Goal: Transaction & Acquisition: Book appointment/travel/reservation

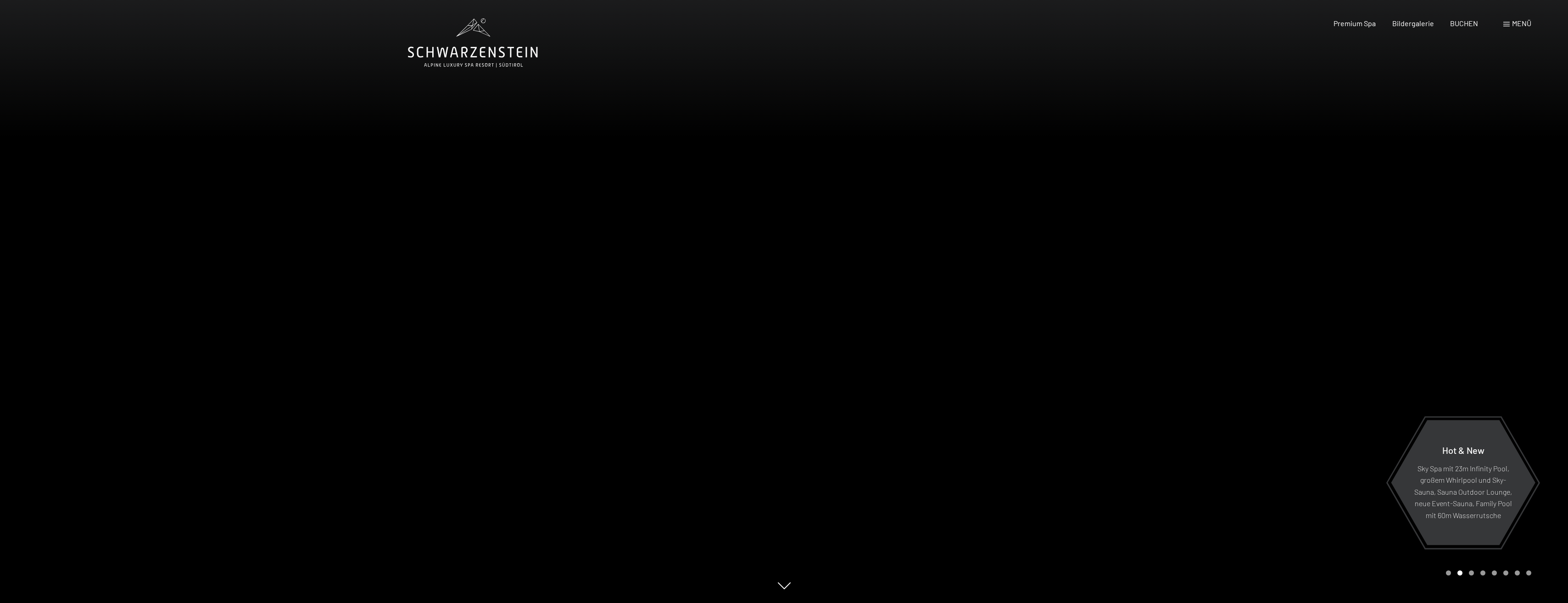
click at [1100, 213] on div at bounding box center [1177, 301] width 785 height 603
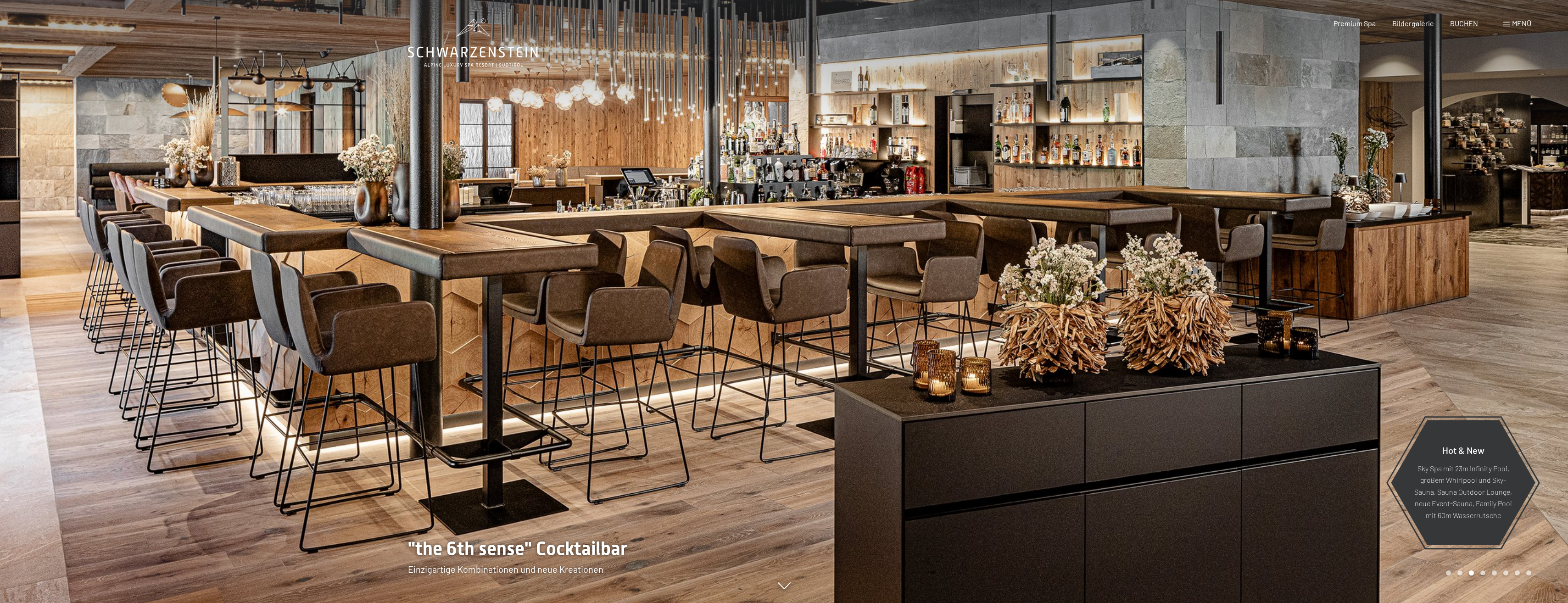
click at [1383, 224] on div at bounding box center [1177, 301] width 785 height 603
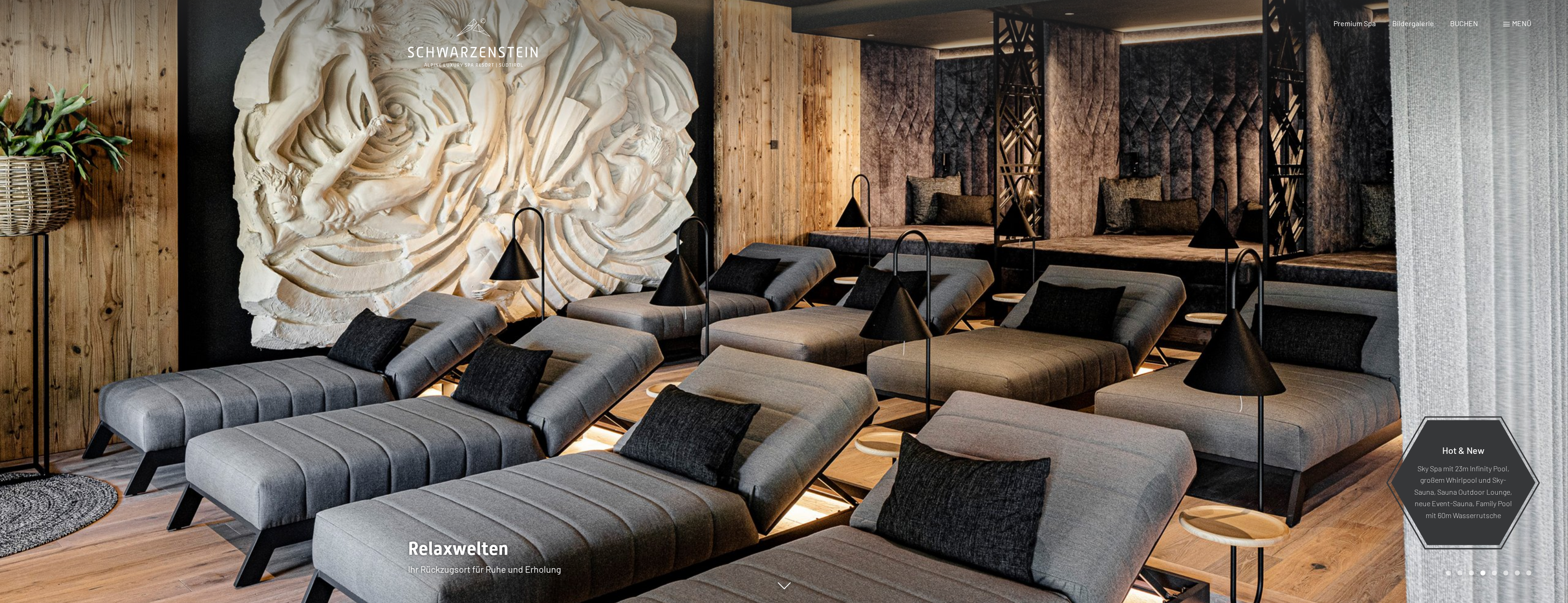
click at [1383, 224] on div at bounding box center [1177, 301] width 785 height 603
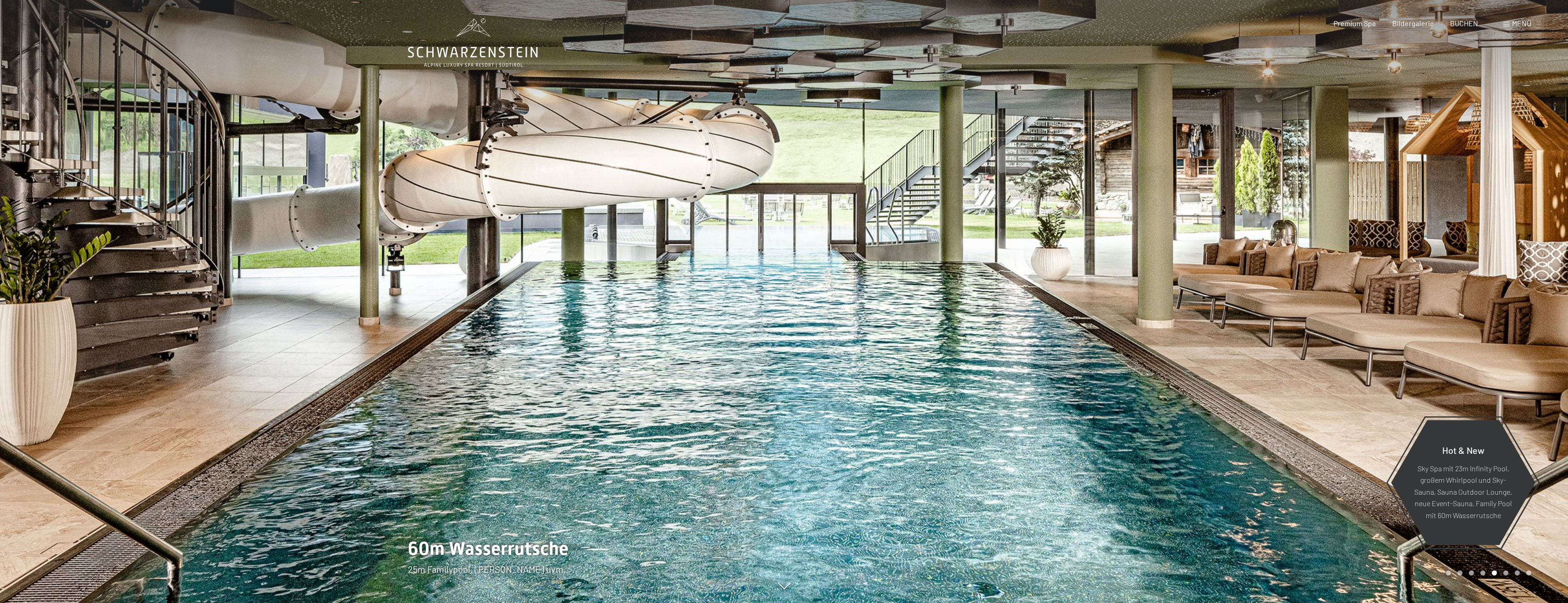
click at [1383, 224] on div at bounding box center [1177, 301] width 785 height 603
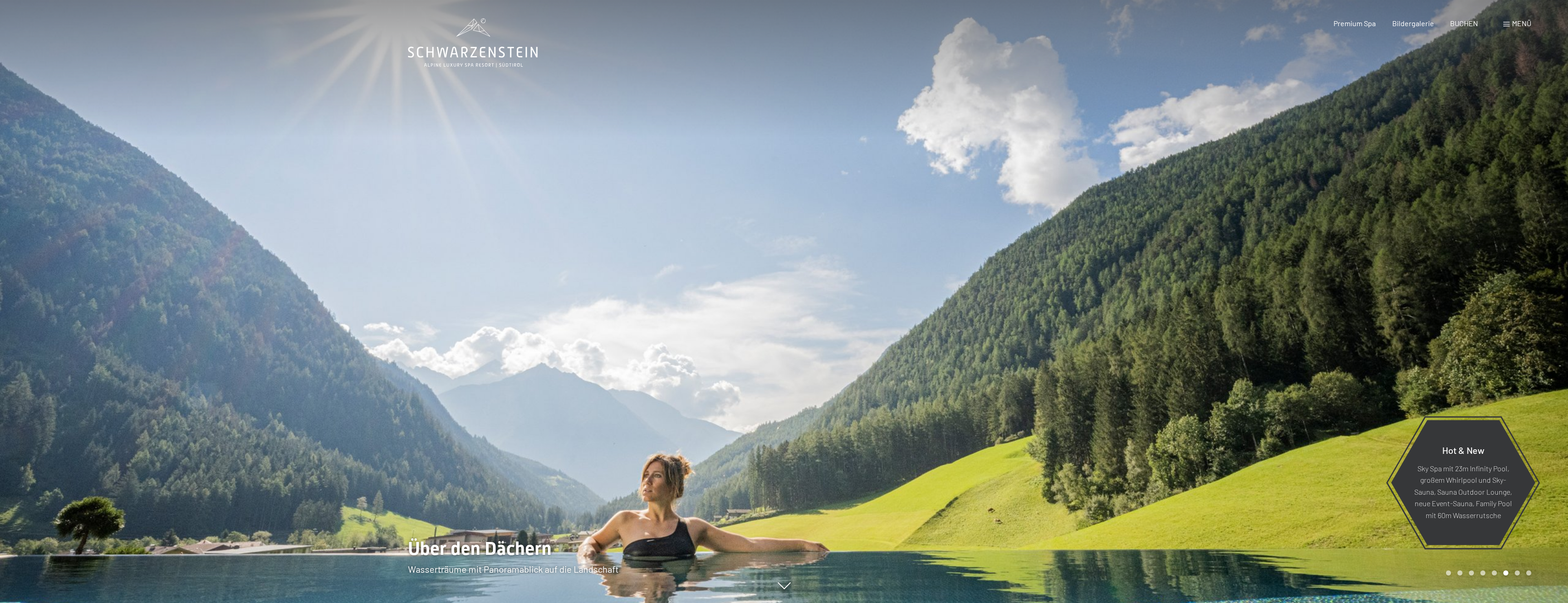
click at [1383, 224] on div at bounding box center [1177, 301] width 785 height 603
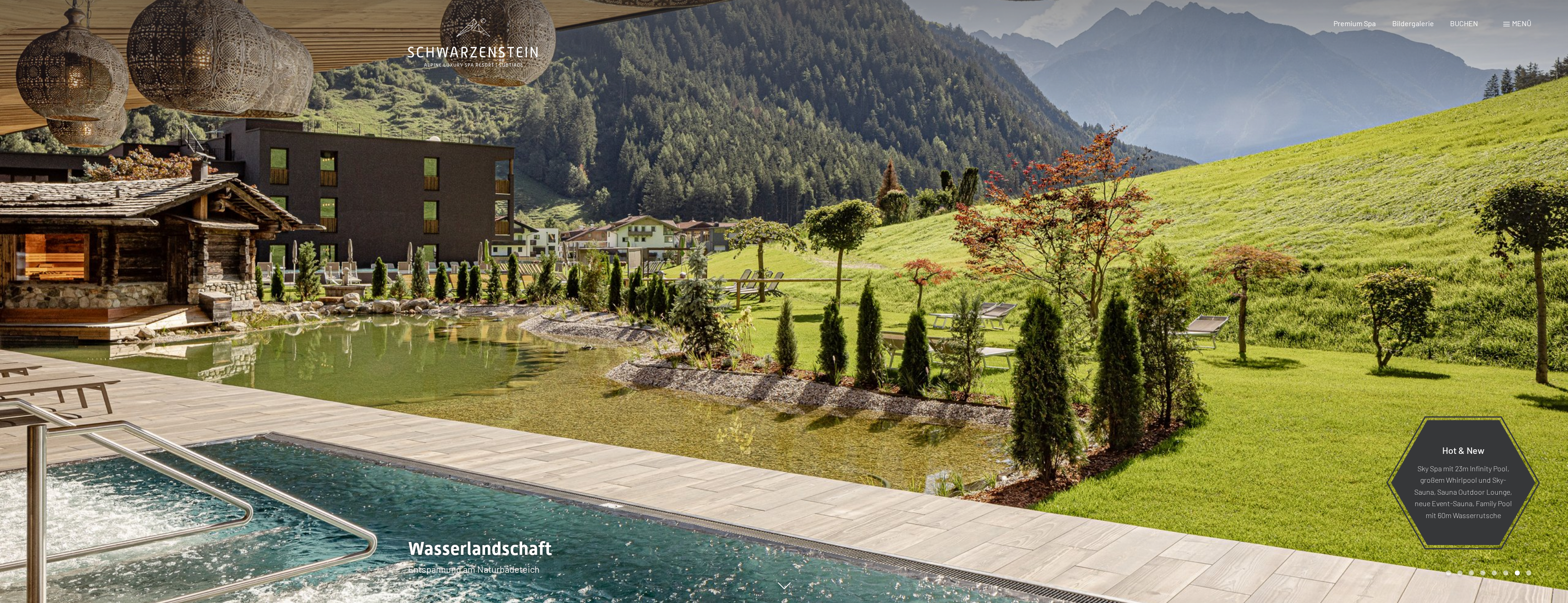
click at [1383, 224] on div at bounding box center [1177, 301] width 785 height 603
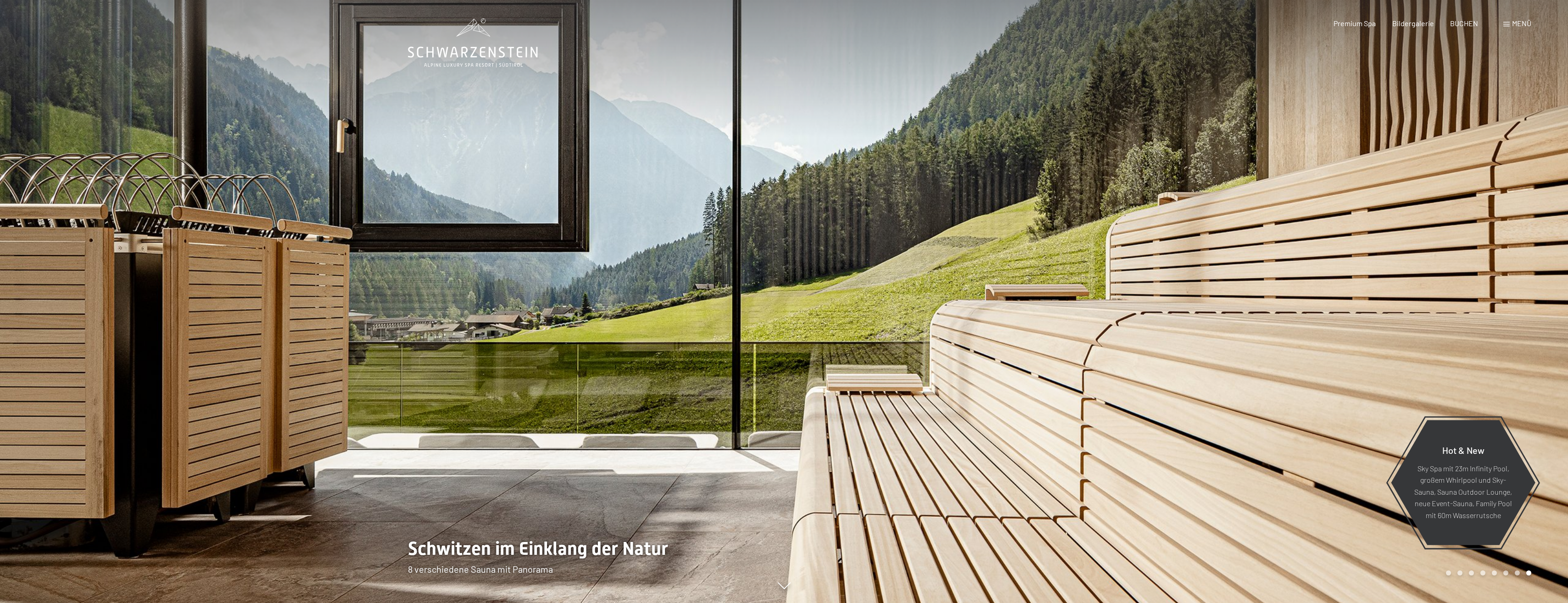
click at [1383, 224] on div at bounding box center [1177, 301] width 785 height 603
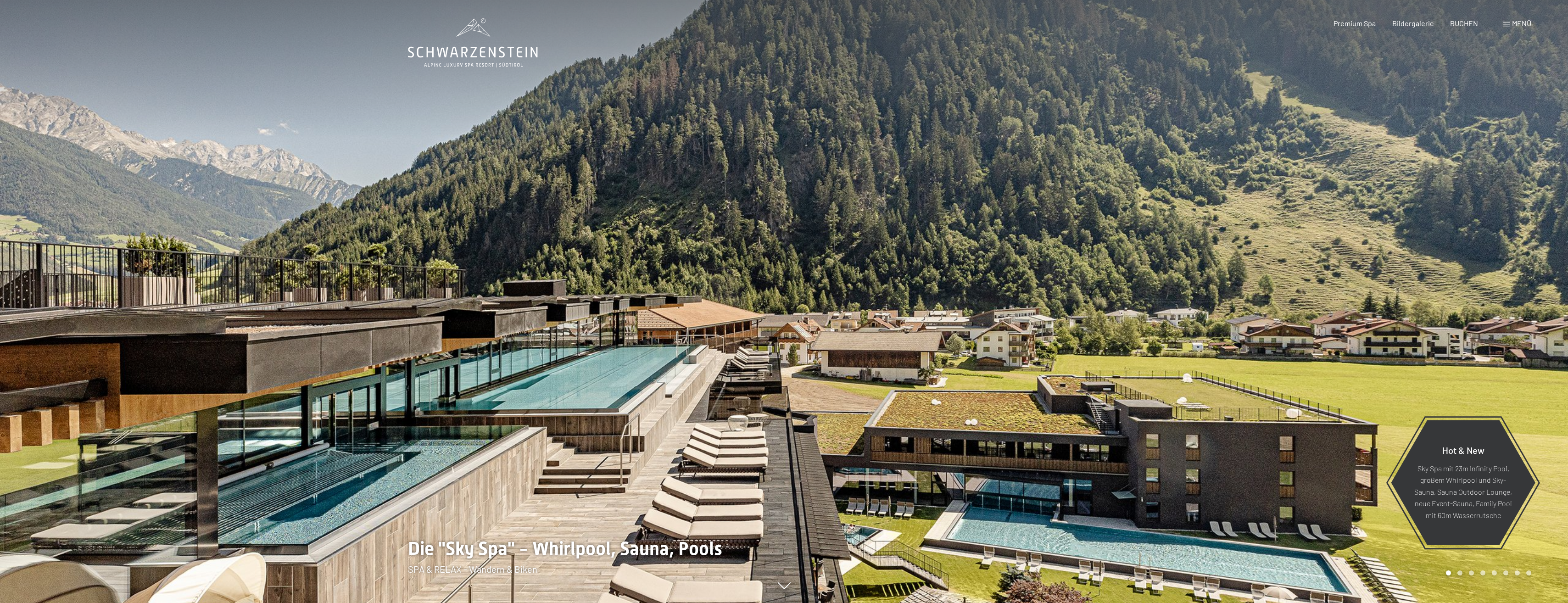
click at [1513, 25] on span "Menü" at bounding box center [1522, 23] width 19 height 9
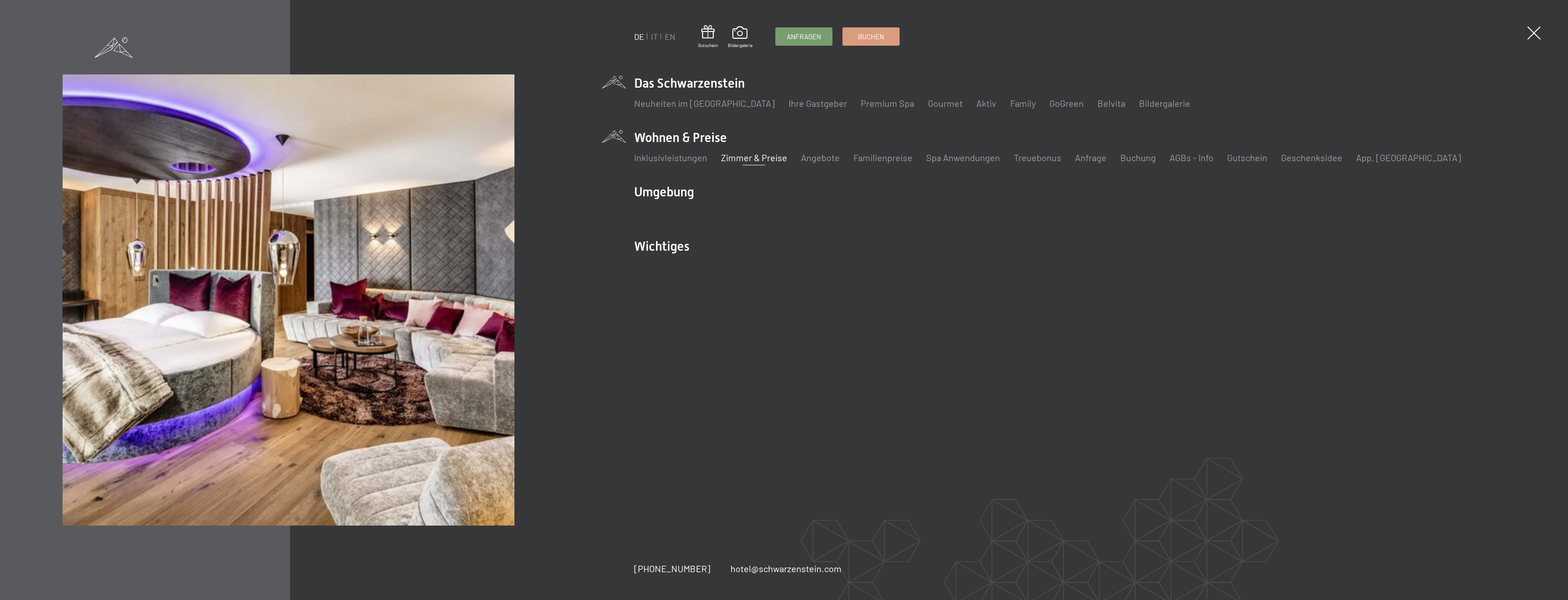
click at [763, 162] on link "Zimmer & Preise" at bounding box center [754, 157] width 67 height 11
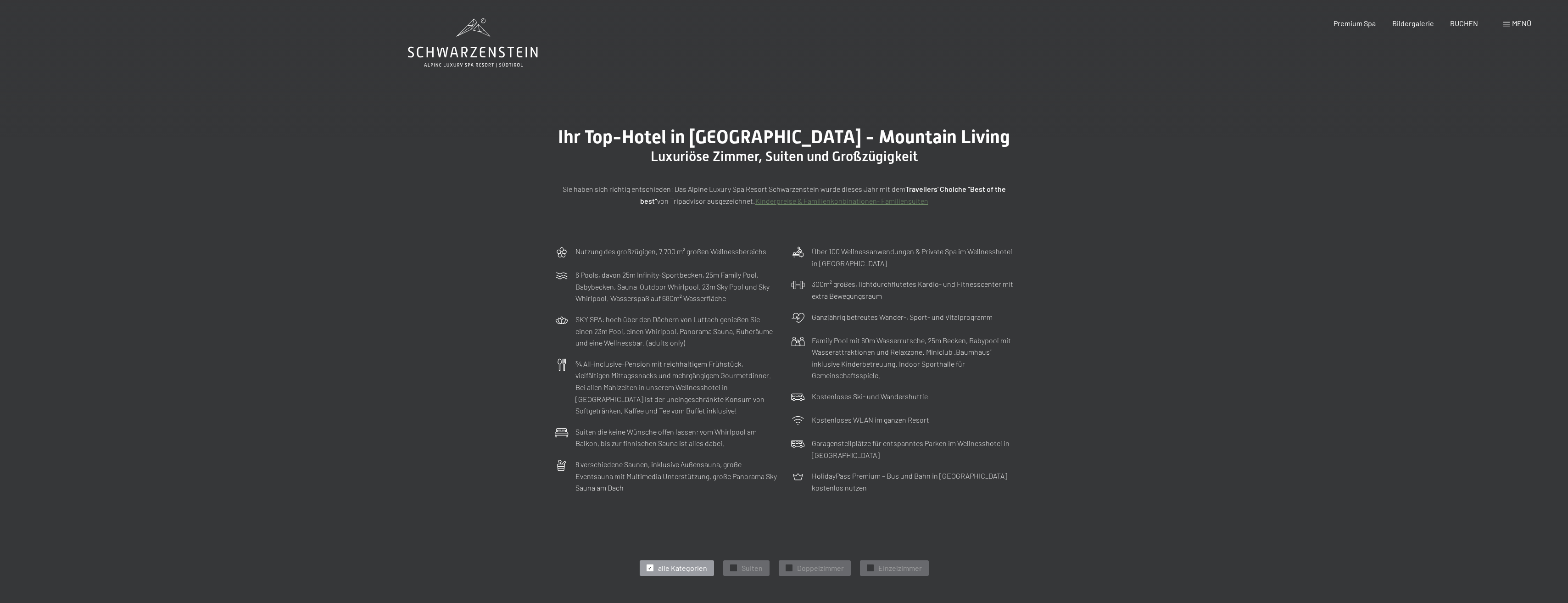
click at [1508, 19] on div "Buchen Anfragen Premium Spa Bildergalerie BUCHEN Menü DE IT EN Gutschein Bilder…" at bounding box center [1416, 24] width 230 height 10
click at [1502, 22] on div "Buchen Anfragen Premium Spa Bildergalerie BUCHEN Menü DE IT EN Gutschein Bilder…" at bounding box center [1416, 24] width 230 height 10
click at [1511, 24] on div "Menü" at bounding box center [1517, 24] width 28 height 10
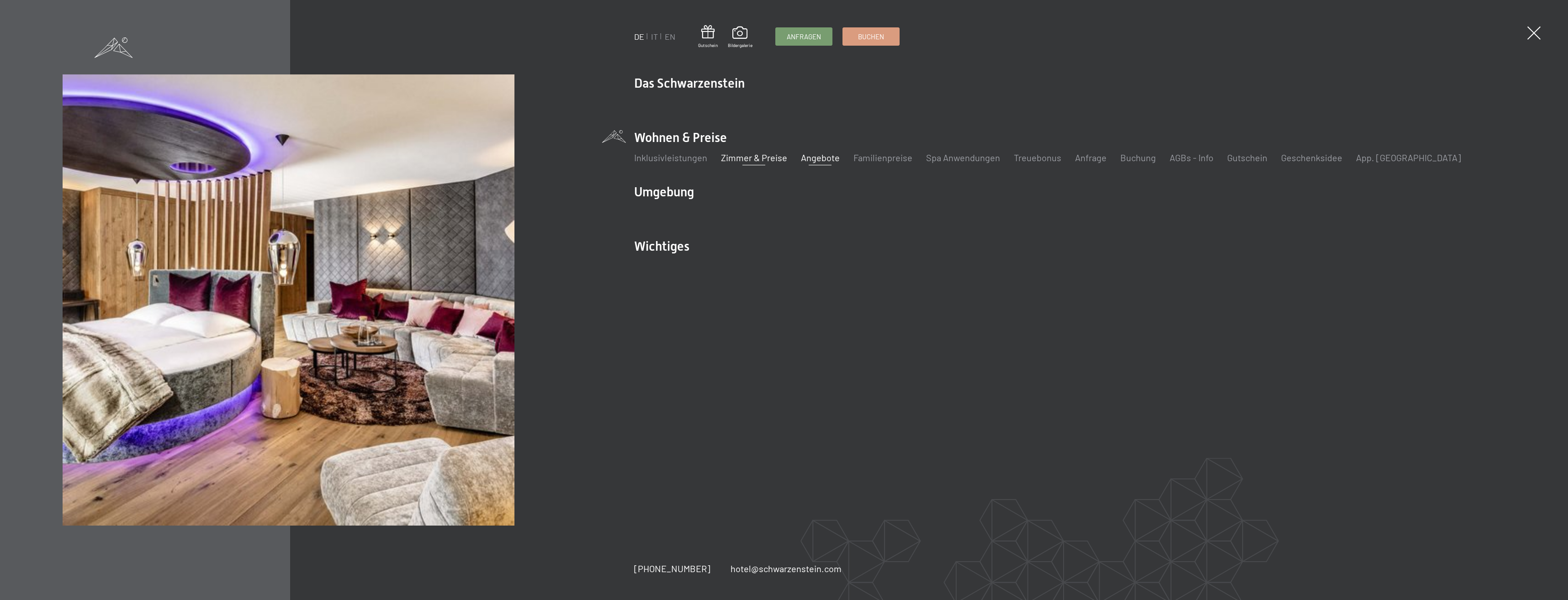
click at [813, 159] on link "Angebote" at bounding box center [820, 157] width 39 height 11
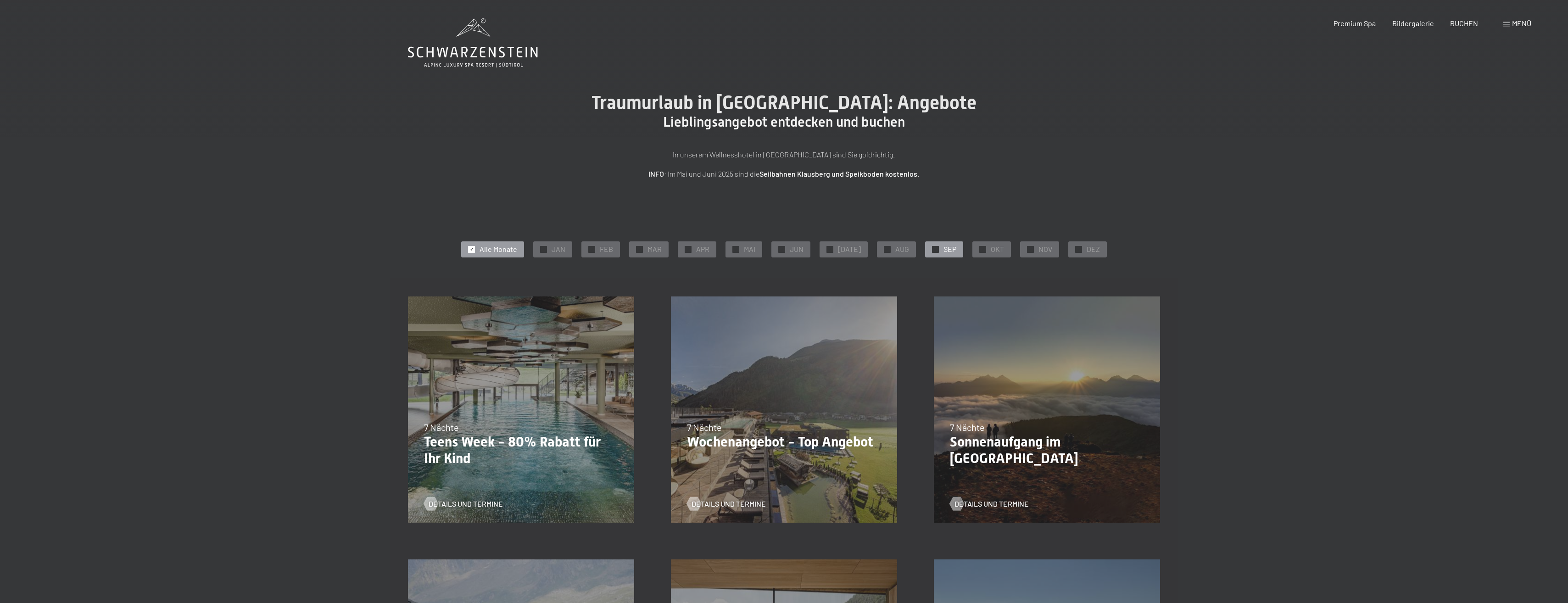
click at [926, 248] on div "✓ SEP" at bounding box center [944, 249] width 38 height 16
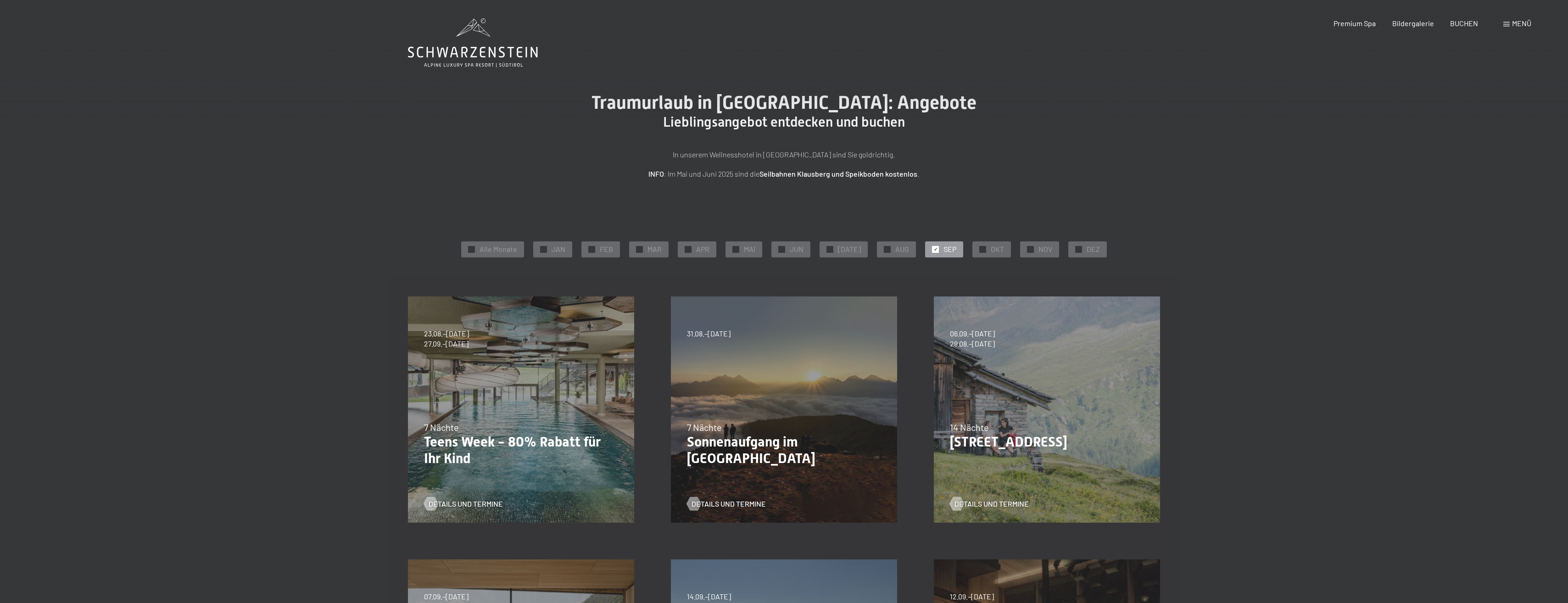
click at [451, 498] on div "Details und Termine" at bounding box center [517, 497] width 188 height 24
click at [453, 501] on span "Details und Termine" at bounding box center [474, 504] width 74 height 10
click at [719, 504] on span "Details und Termine" at bounding box center [737, 504] width 74 height 10
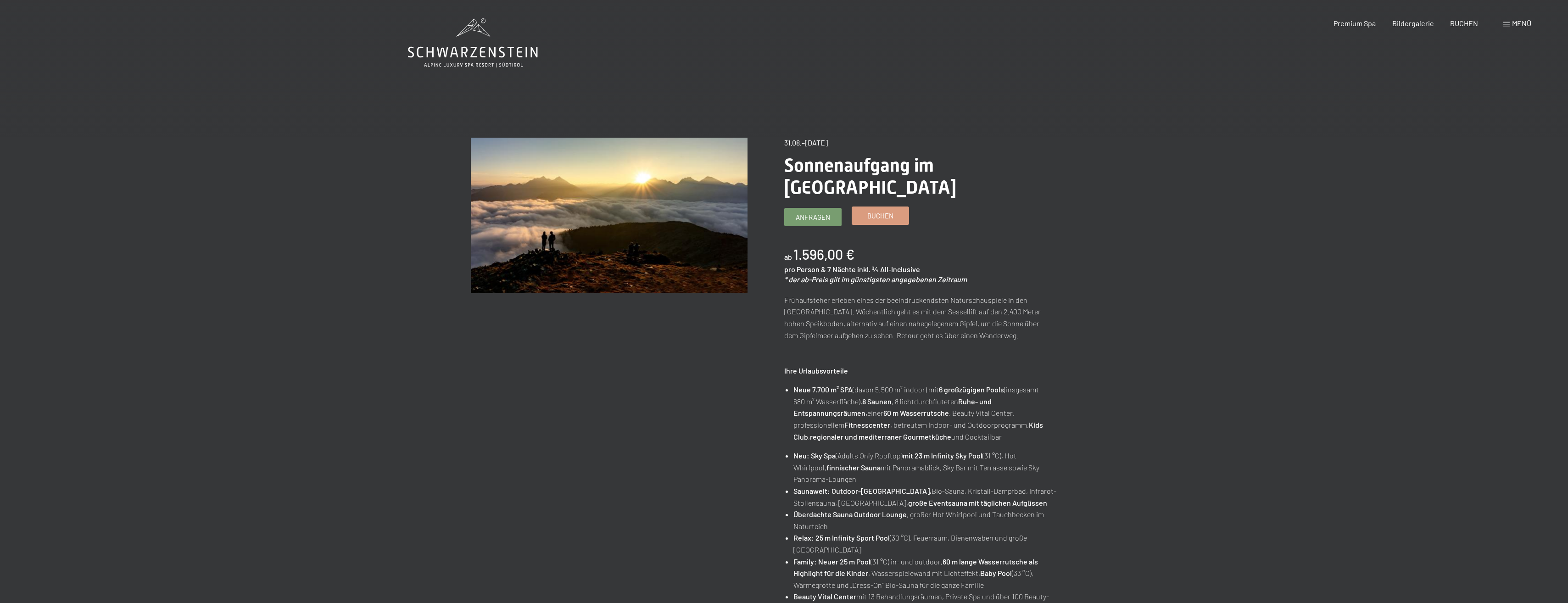
click at [894, 207] on link "Buchen" at bounding box center [880, 216] width 57 height 17
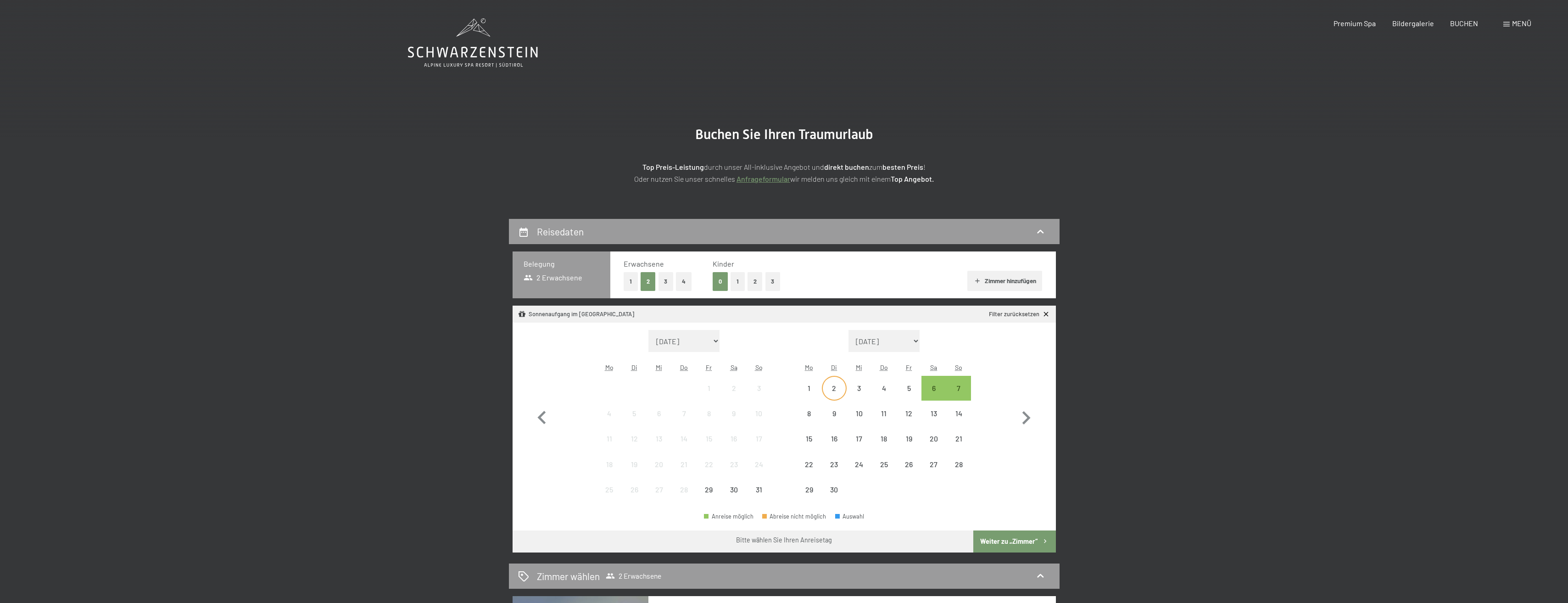
click at [835, 382] on div "2" at bounding box center [834, 388] width 23 height 23
click at [833, 410] on div "9" at bounding box center [834, 421] width 23 height 23
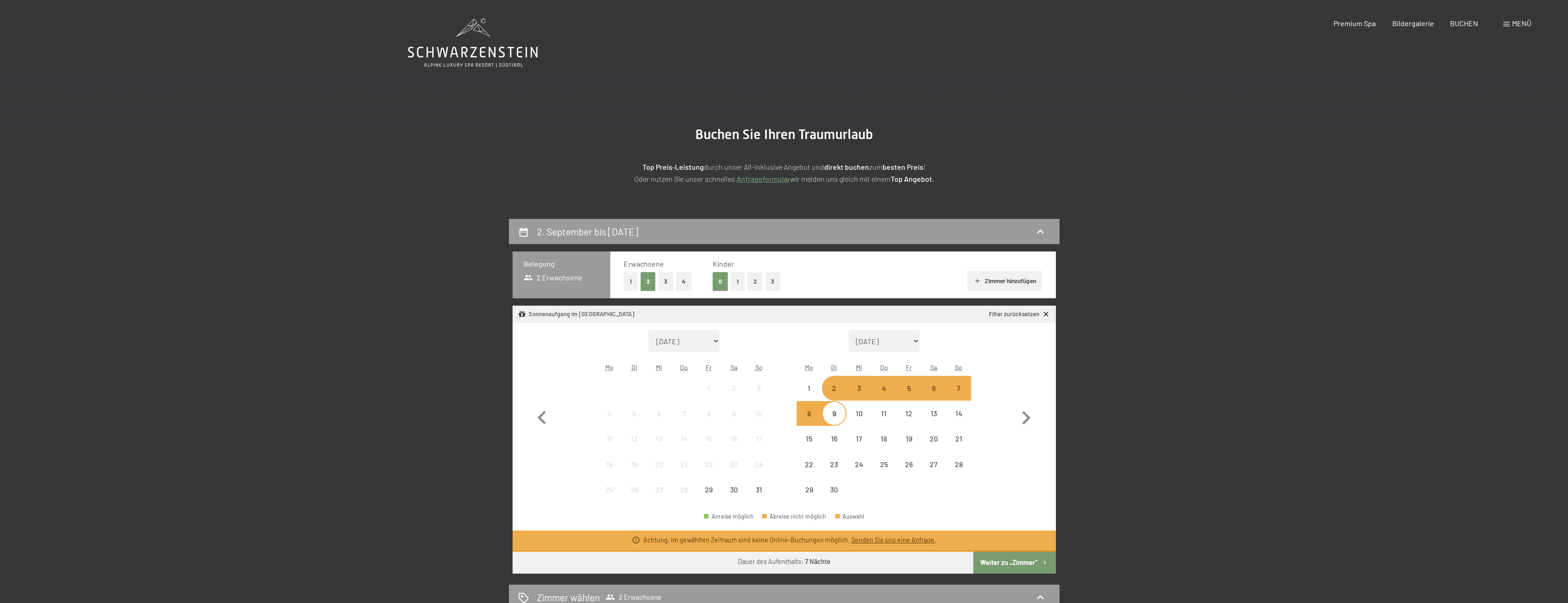
click at [1027, 563] on button "Weiter zu „Zimmer“" at bounding box center [1015, 563] width 82 height 22
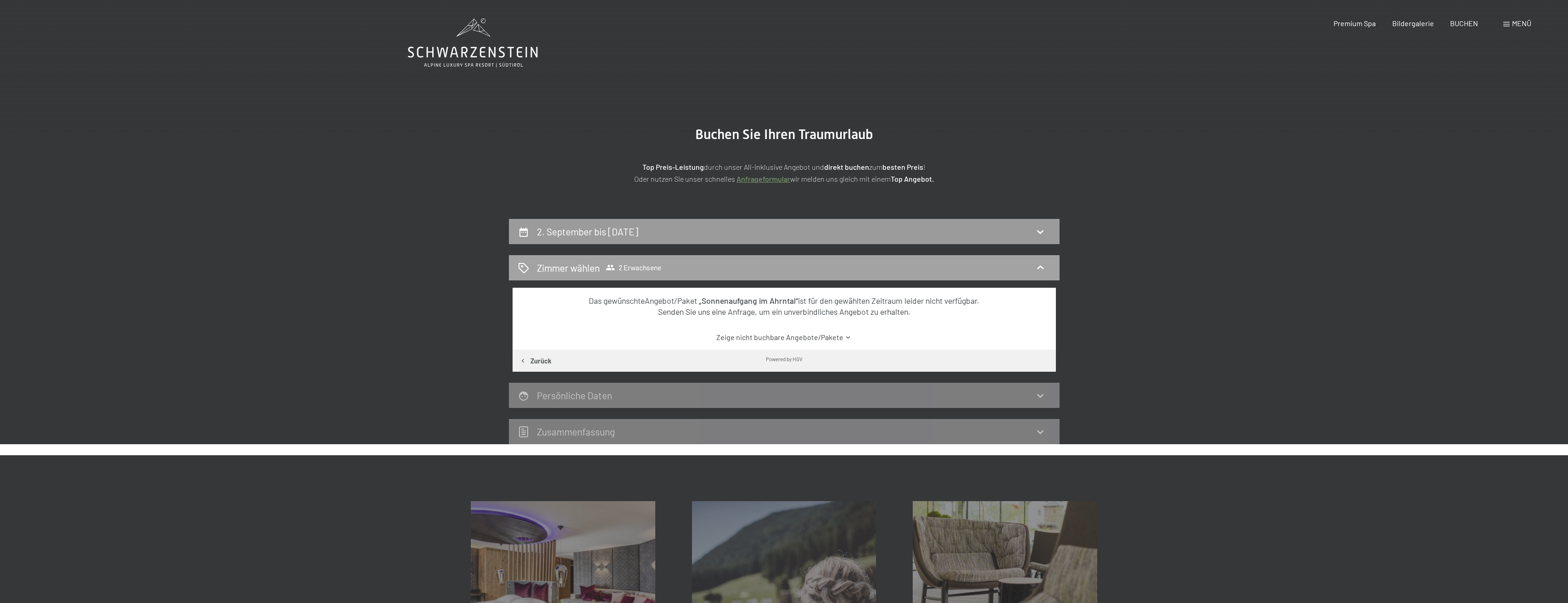
click at [701, 272] on div "Zimmer wählen 2 Erwachsene" at bounding box center [784, 267] width 532 height 14
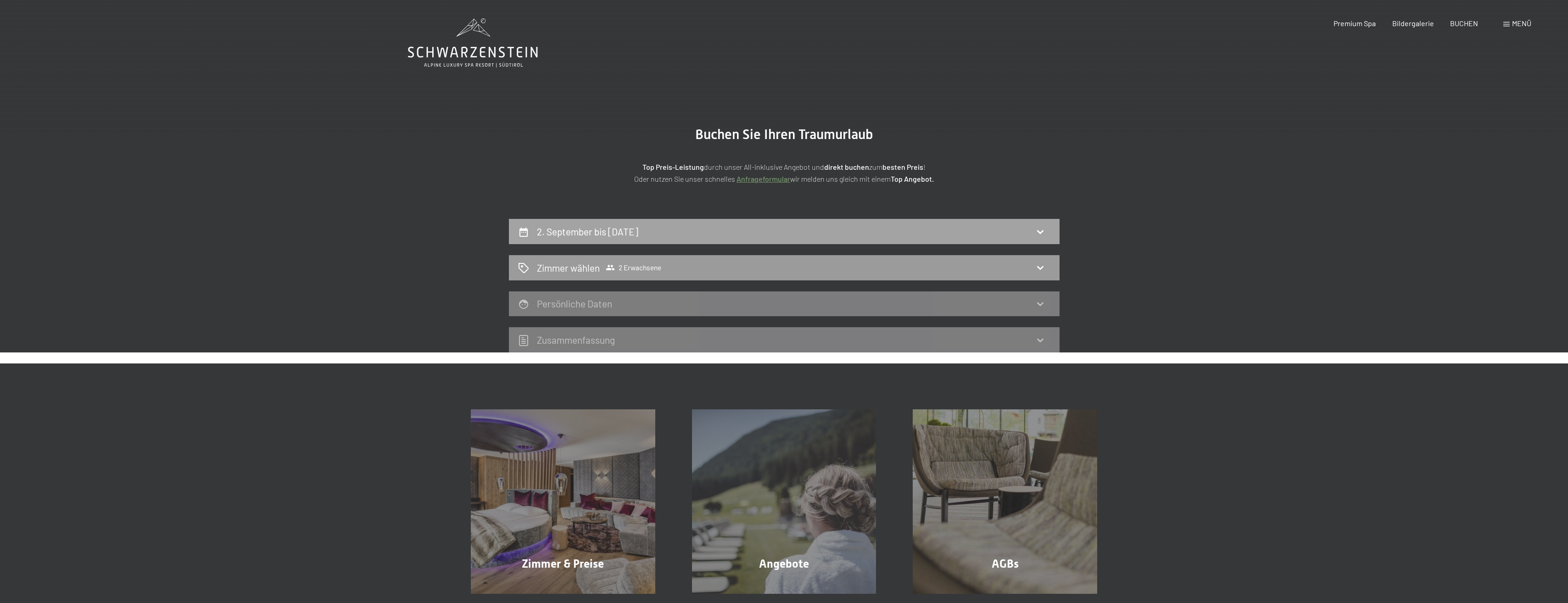
click at [797, 219] on div "2. September bis [DATE]" at bounding box center [784, 231] width 550 height 25
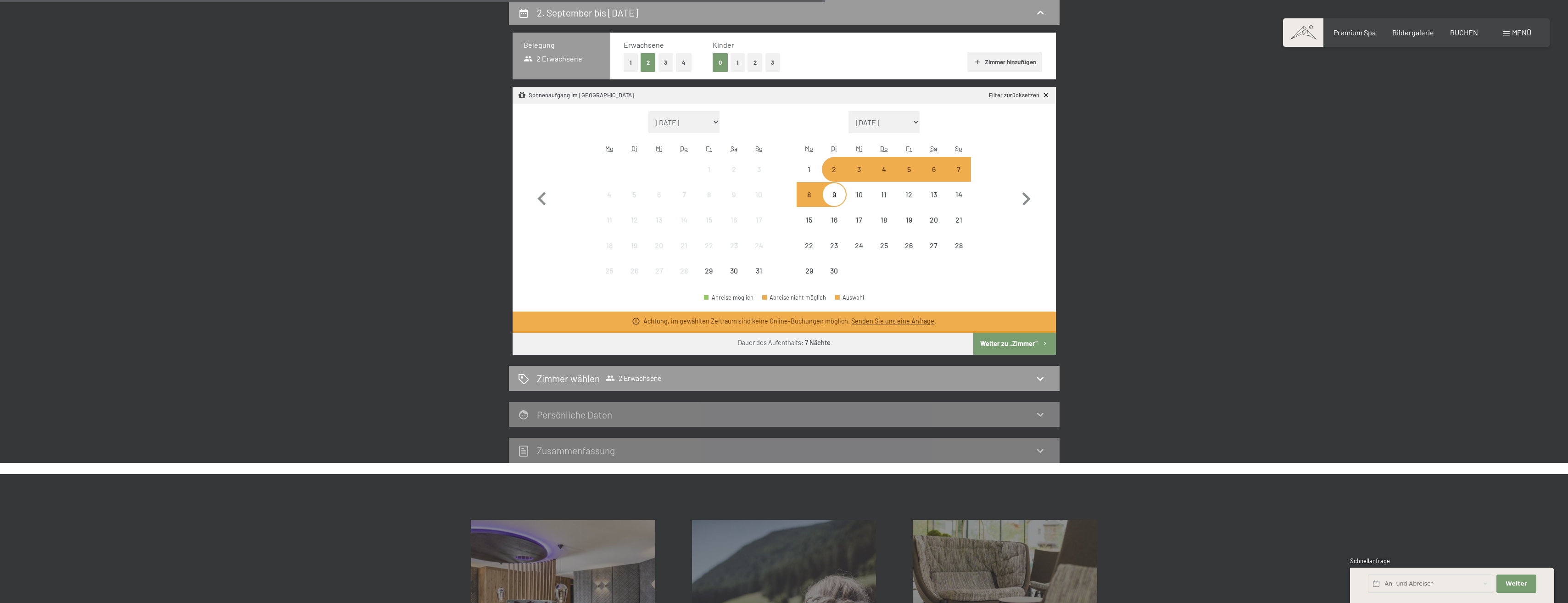
click at [899, 238] on div "26" at bounding box center [908, 245] width 24 height 24
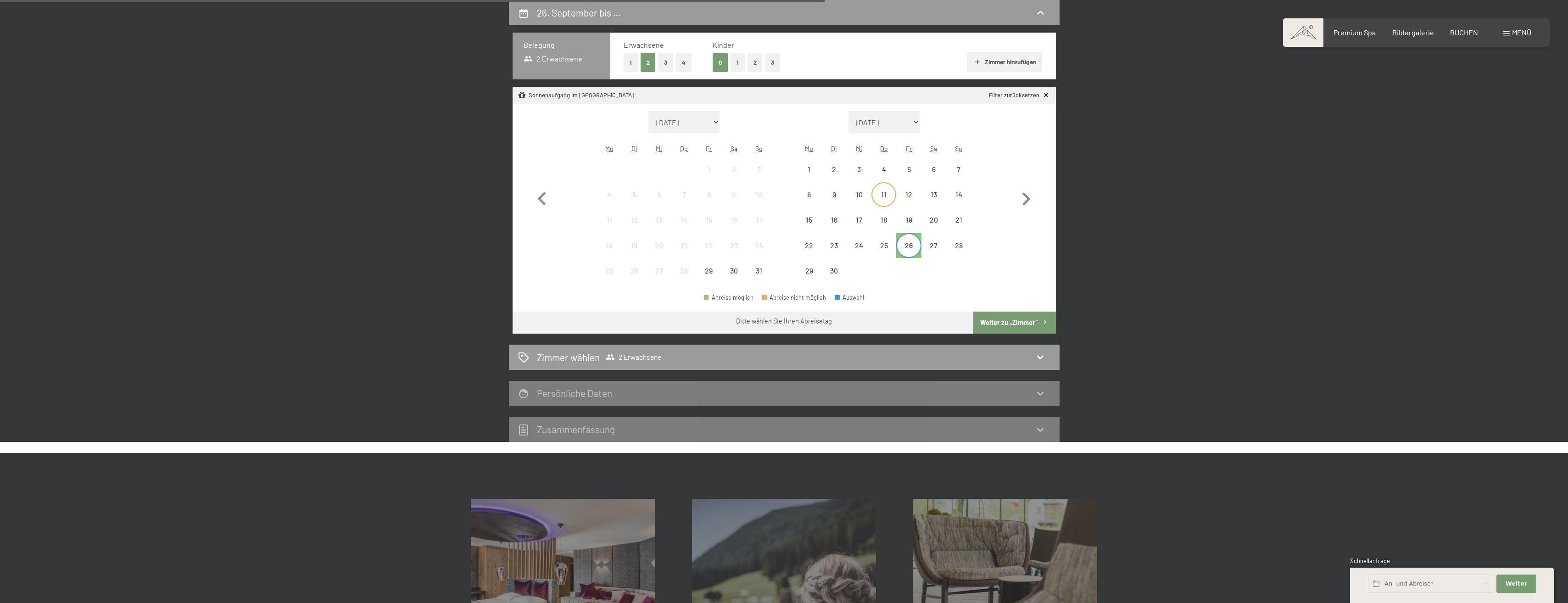
click at [875, 194] on div "11" at bounding box center [884, 203] width 23 height 23
click at [885, 219] on div "18" at bounding box center [884, 228] width 23 height 23
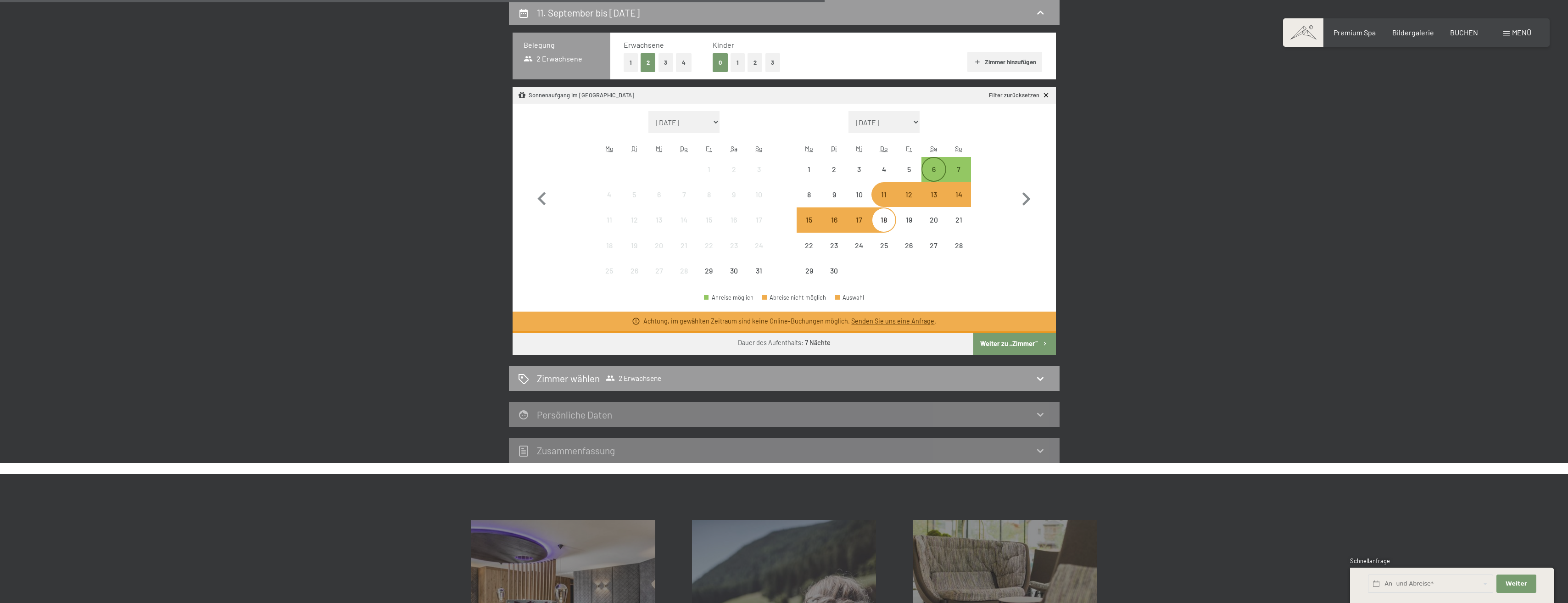
click at [934, 174] on div "6" at bounding box center [934, 178] width 23 height 23
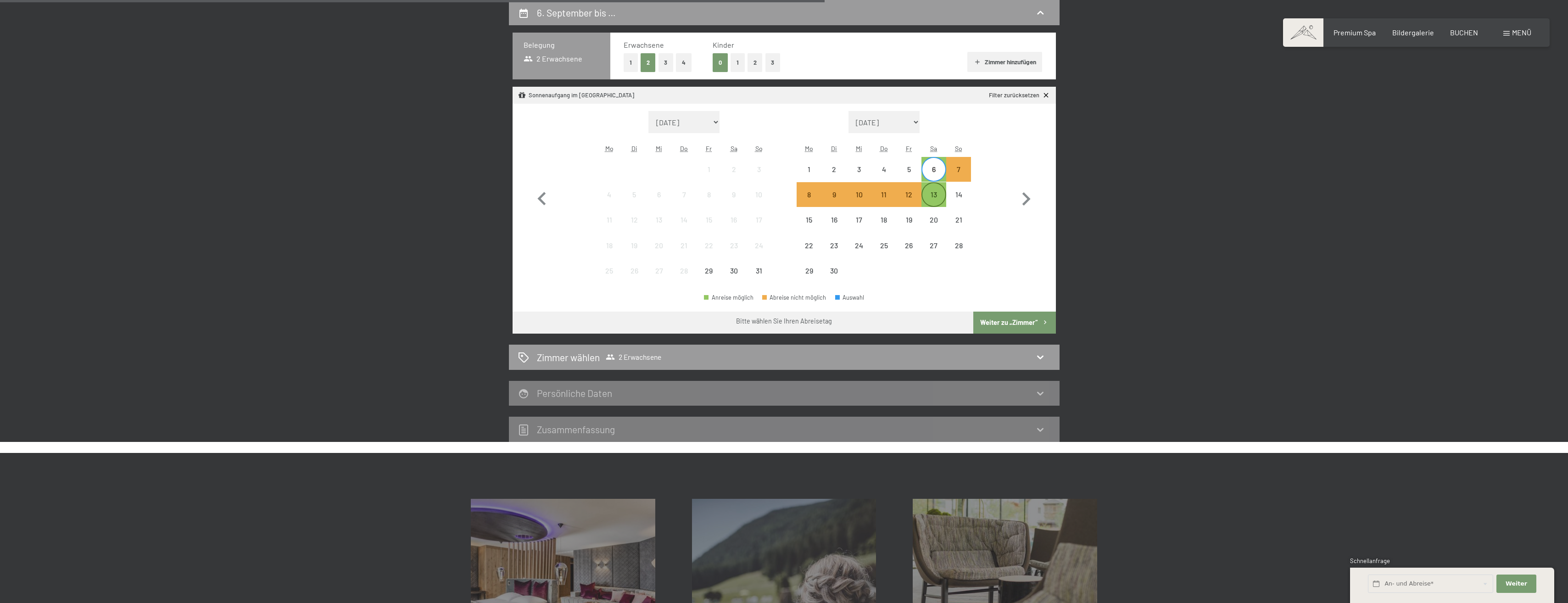
click at [927, 194] on div "13" at bounding box center [934, 203] width 23 height 23
click at [995, 328] on button "Weiter zu „Zimmer“" at bounding box center [1015, 323] width 82 height 22
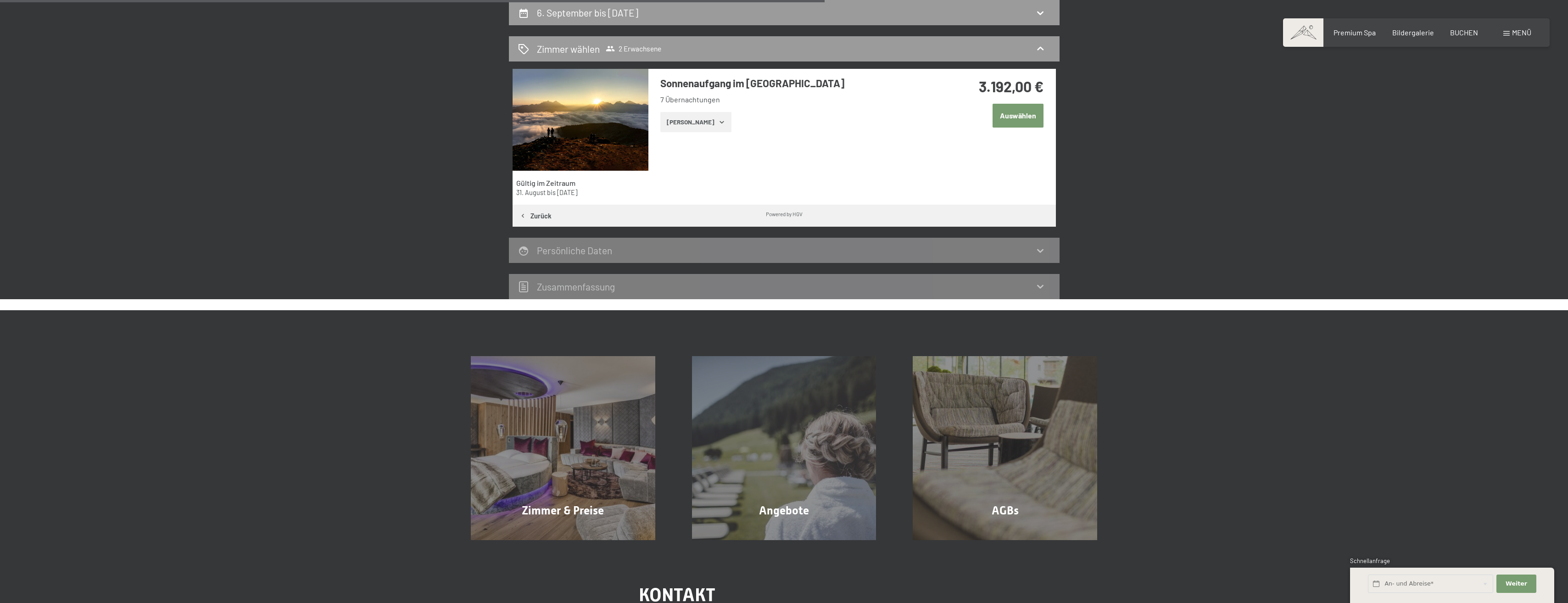
click at [702, 133] on div "Sonnenaufgang im Ahrntal 7 Übernachtungen Zeige [PERSON_NAME]" at bounding box center [790, 104] width 285 height 70
click at [705, 123] on button "[PERSON_NAME]" at bounding box center [696, 122] width 71 height 20
